Goal: Information Seeking & Learning: Learn about a topic

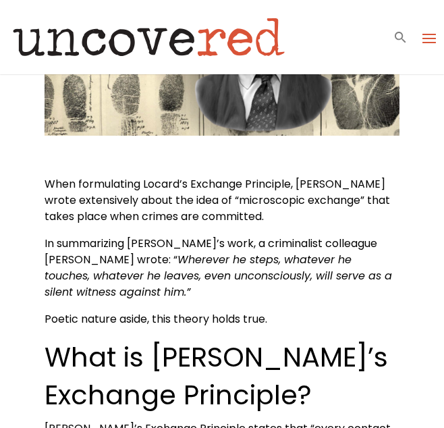
scroll to position [378, 0]
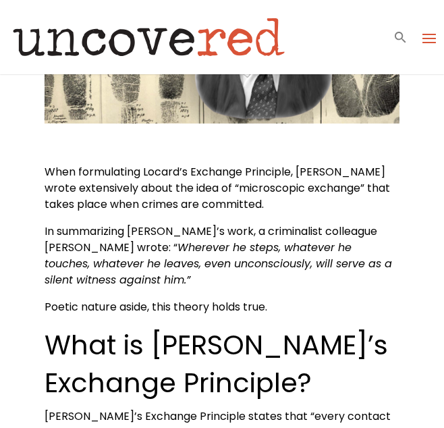
drag, startPoint x: 76, startPoint y: 242, endPoint x: 91, endPoint y: 270, distance: 32.3
click at [91, 270] on p "In summarizing Locard’s work, a criminalist colleague Paul K. Kirk wrote: “ Whe…" at bounding box center [222, 261] width 355 height 76
drag, startPoint x: 91, startPoint y: 270, endPoint x: 122, endPoint y: 276, distance: 31.5
click at [122, 276] on p "In summarizing Locard’s work, a criminalist colleague Paul K. Kirk wrote: “ Whe…" at bounding box center [222, 261] width 355 height 76
drag, startPoint x: 78, startPoint y: 244, endPoint x: 75, endPoint y: 277, distance: 33.2
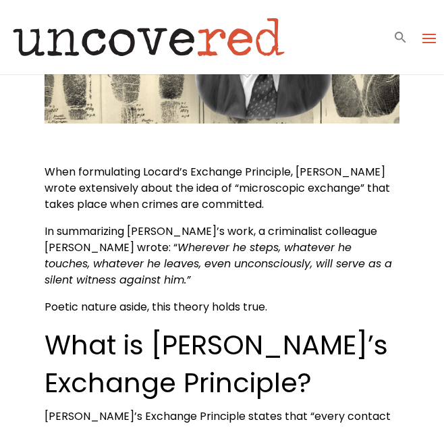
click at [75, 277] on p "In summarizing Locard’s work, a criminalist colleague Paul K. Kirk wrote: “ Whe…" at bounding box center [222, 261] width 355 height 76
drag, startPoint x: 75, startPoint y: 277, endPoint x: 63, endPoint y: 266, distance: 16.2
click at [63, 266] on span "Wherever he steps, whatever he touches, whatever he leaves, even unconsciously,…" at bounding box center [218, 263] width 347 height 48
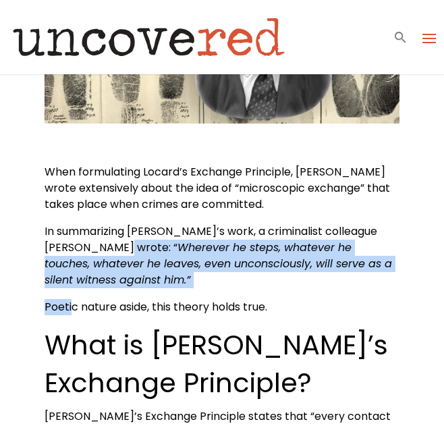
drag, startPoint x: 79, startPoint y: 244, endPoint x: 69, endPoint y: 303, distance: 59.5
drag, startPoint x: 69, startPoint y: 303, endPoint x: 123, endPoint y: 298, distance: 54.8
click at [123, 298] on p "In summarizing Locard’s work, a criminalist colleague Paul K. Kirk wrote: “ Whe…" at bounding box center [222, 261] width 355 height 76
drag, startPoint x: 79, startPoint y: 245, endPoint x: 84, endPoint y: 279, distance: 33.5
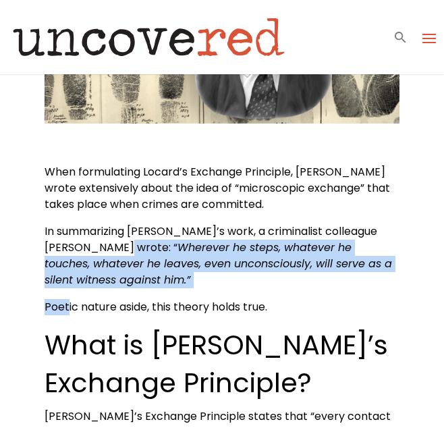
click at [84, 279] on p "In summarizing Locard’s work, a criminalist colleague Paul K. Kirk wrote: “ Whe…" at bounding box center [222, 261] width 355 height 76
copy p "“ Wherever he steps, whatever he touches, whatever he leaves, even unconsciousl…"
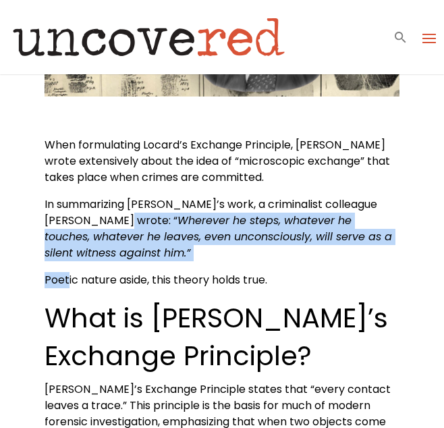
scroll to position [432, 0]
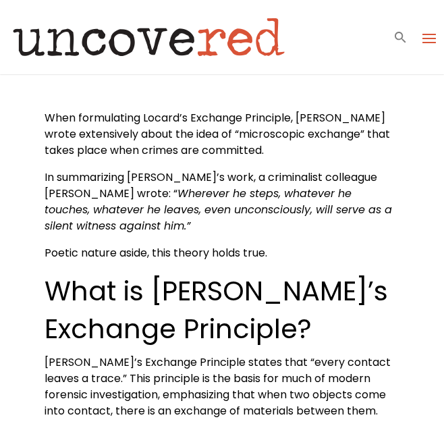
click at [388, 306] on h2 "What is [PERSON_NAME]’s Exchange Principle?" at bounding box center [222, 313] width 355 height 82
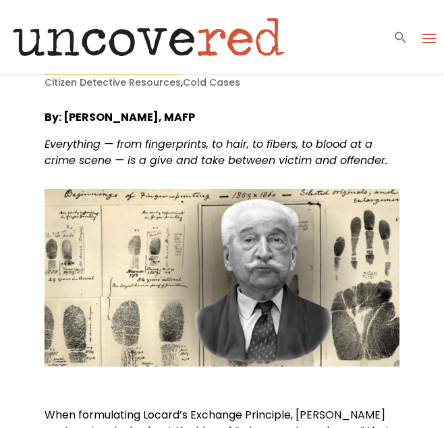
scroll to position [126, 0]
